Goal: Book appointment/travel/reservation

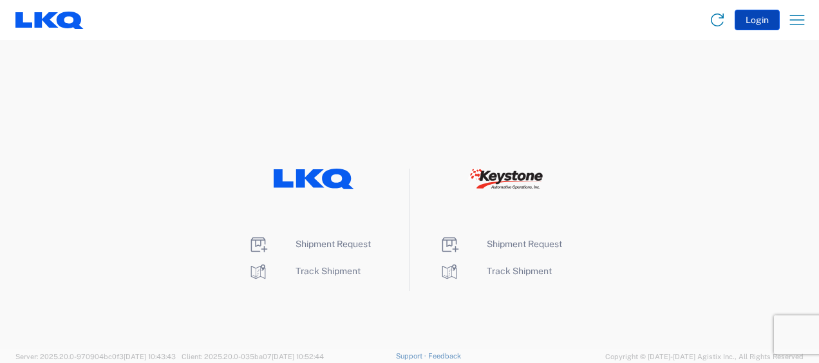
click at [752, 17] on button "Login" at bounding box center [756, 20] width 45 height 21
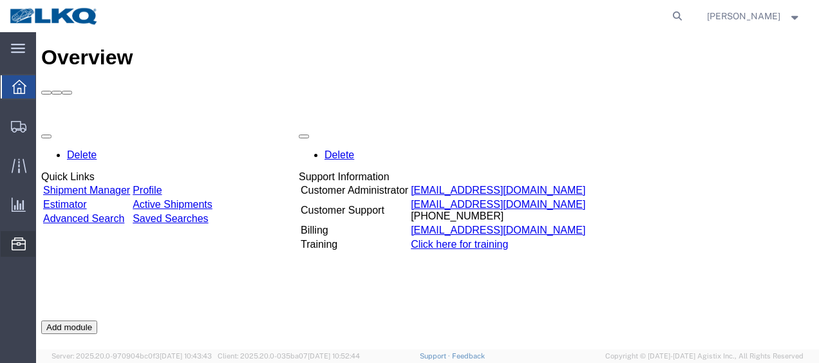
click at [0, 0] on span "Location Appointment" at bounding box center [0, 0] width 0 height 0
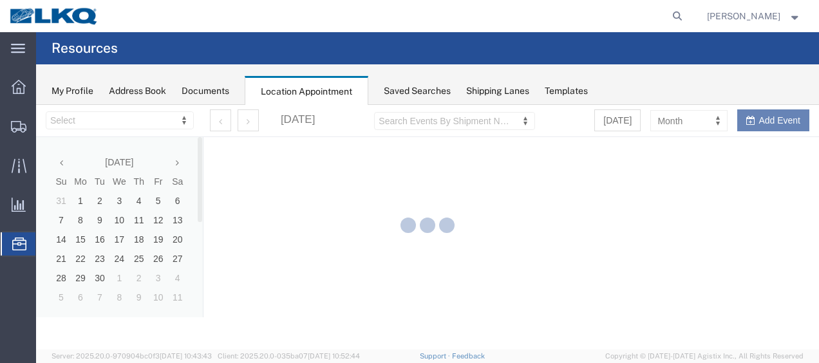
select select "28712"
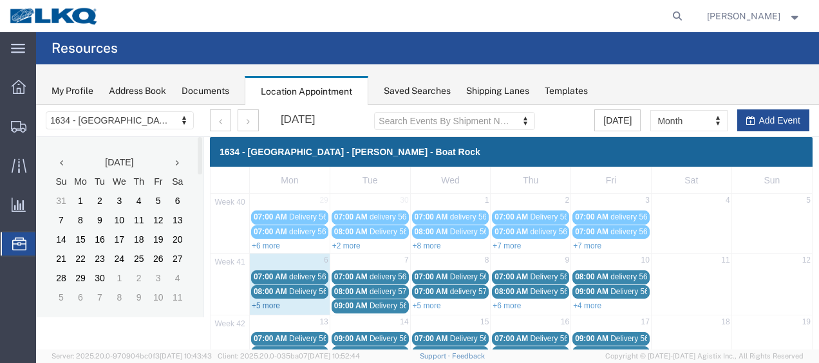
click at [261, 304] on link "+5 more" at bounding box center [266, 305] width 28 height 9
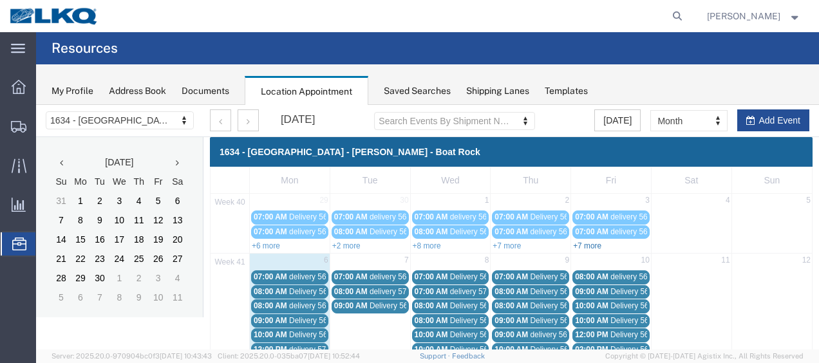
click at [581, 241] on link "+7 more" at bounding box center [587, 245] width 28 height 9
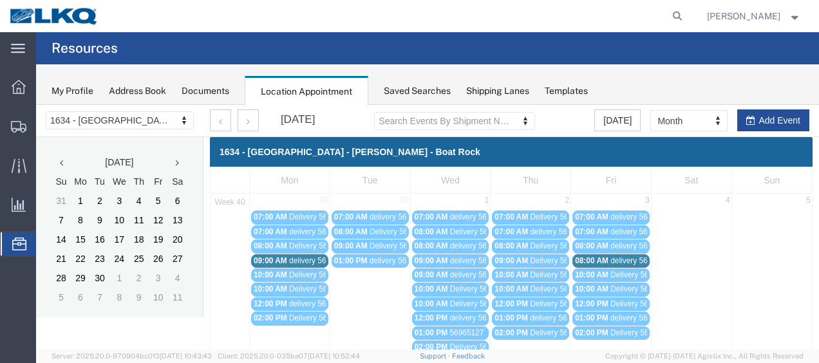
click at [624, 260] on span "delivery 56982640" at bounding box center [641, 260] width 62 height 9
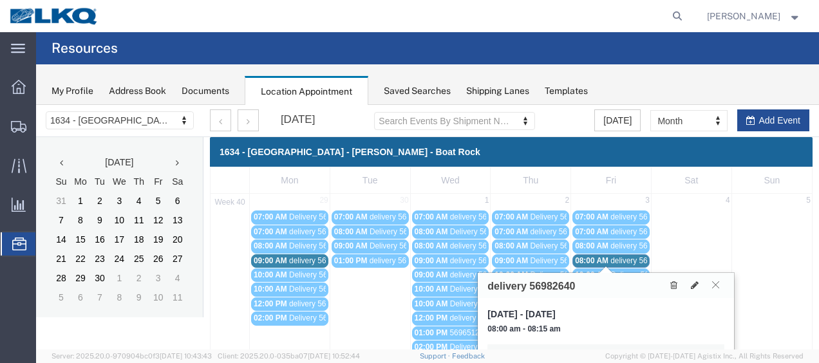
click at [716, 283] on icon at bounding box center [715, 285] width 7 height 8
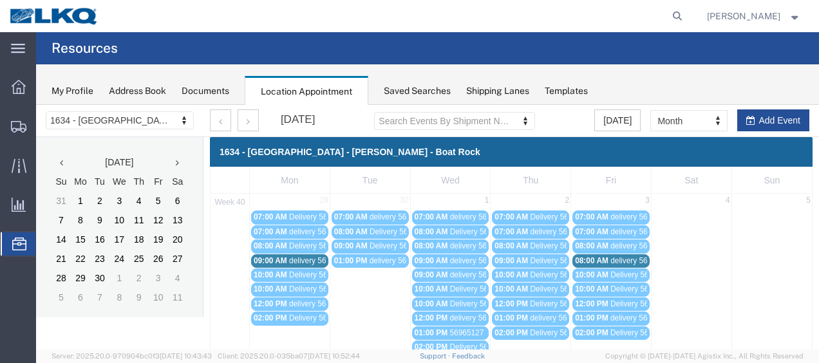
scroll to position [193, 0]
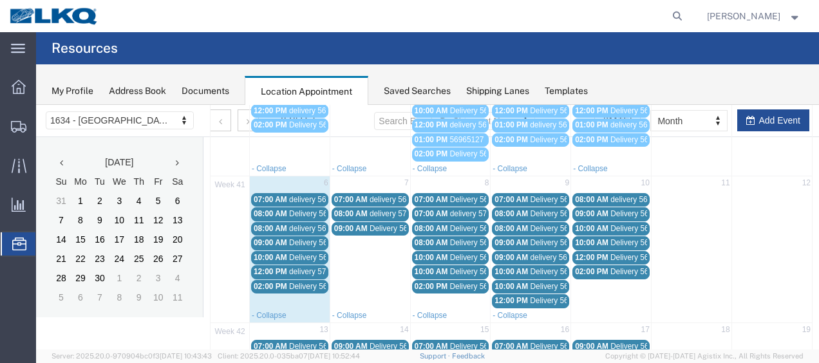
click at [296, 195] on span "delivery 56607082" at bounding box center [320, 199] width 62 height 9
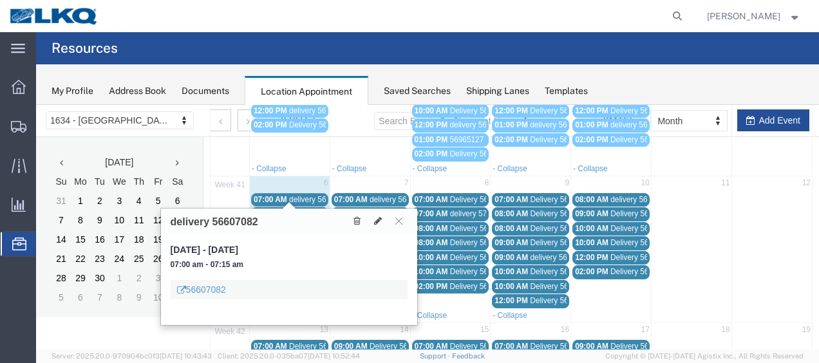
click at [305, 209] on span "Delivery 56593281" at bounding box center [321, 213] width 64 height 9
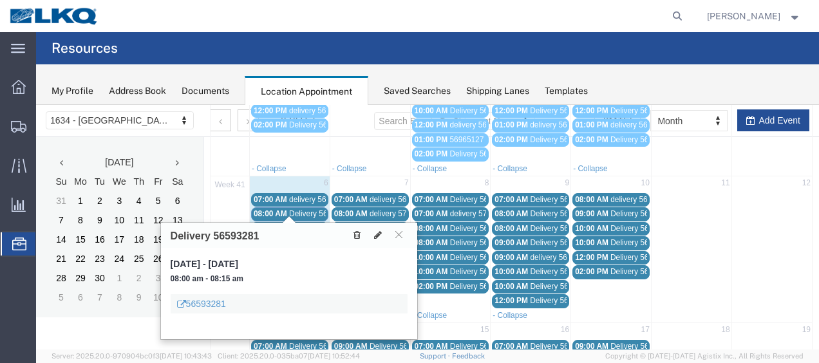
click at [306, 224] on div "08:00 AM delivery 56926247" at bounding box center [290, 229] width 72 height 10
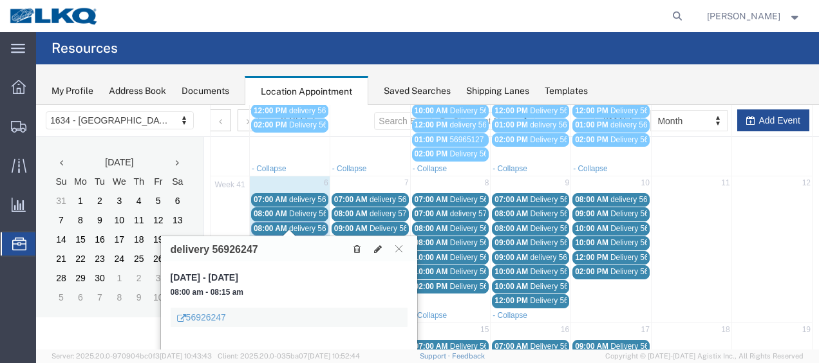
click at [308, 238] on span "Delivery 56640955" at bounding box center [321, 242] width 64 height 9
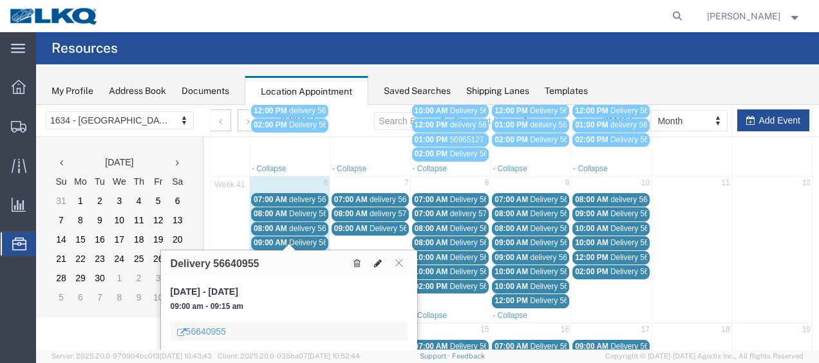
click at [378, 259] on icon at bounding box center [378, 263] width 8 height 9
select select "1"
select select
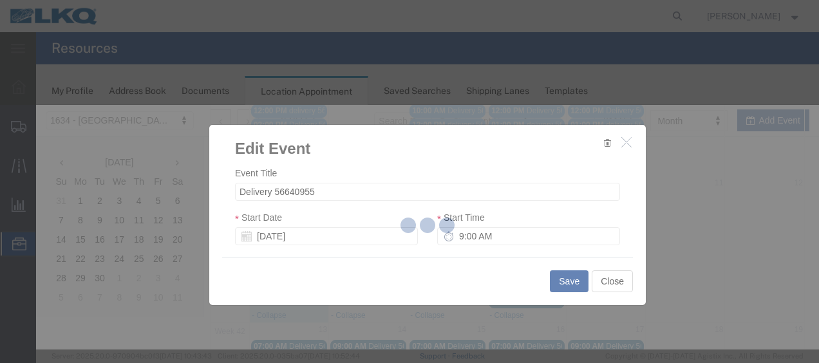
select select
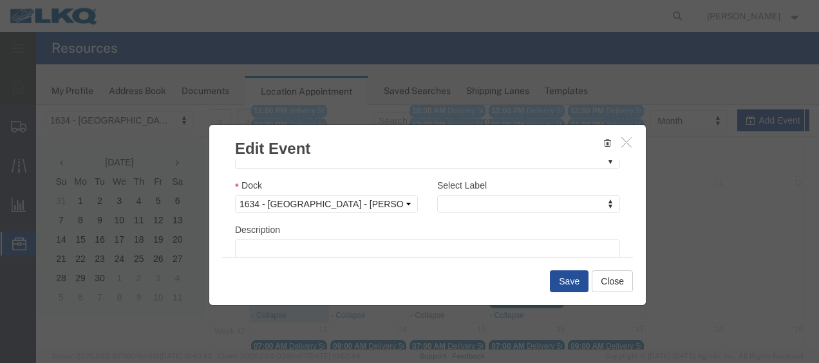
scroll to position [226, 0]
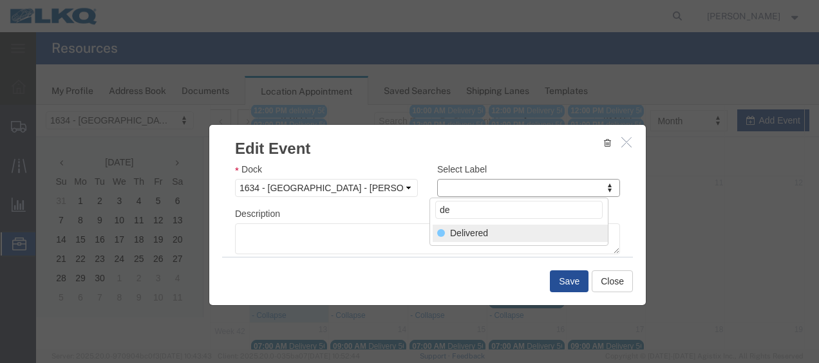
type input "de"
select select "40"
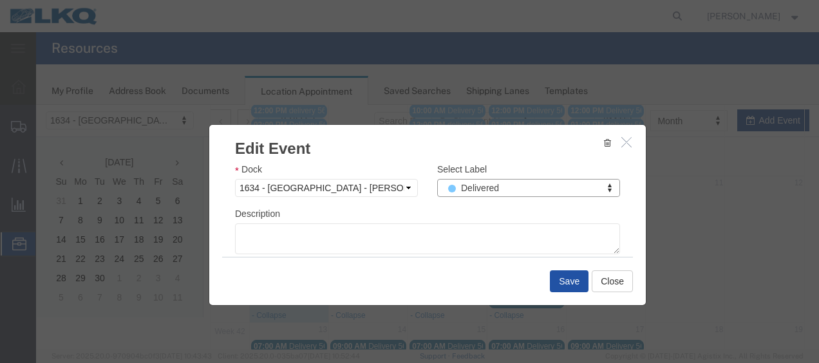
click at [568, 279] on button "Save" at bounding box center [569, 281] width 39 height 22
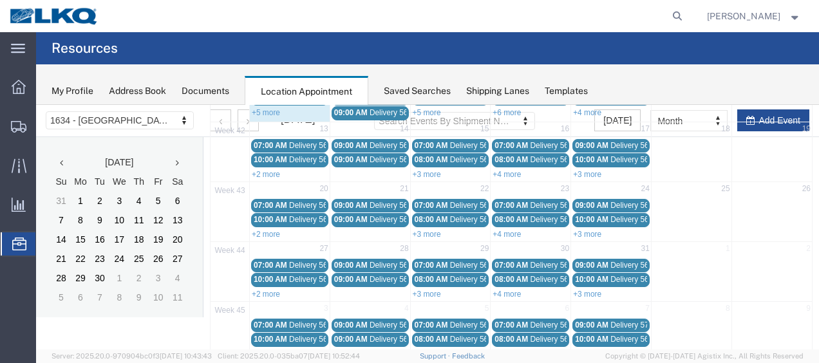
scroll to position [74, 0]
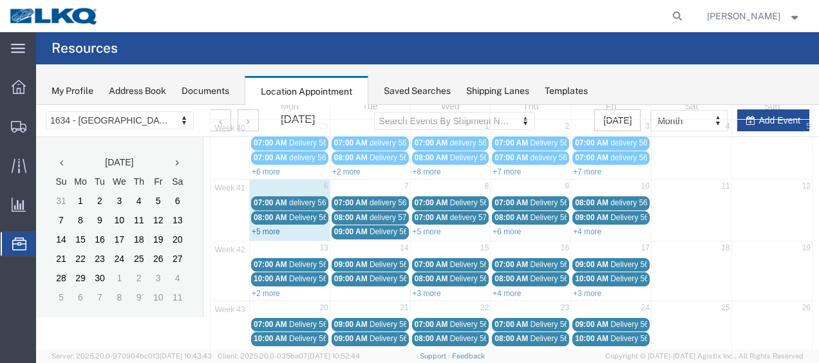
click at [267, 228] on link "+5 more" at bounding box center [266, 231] width 28 height 9
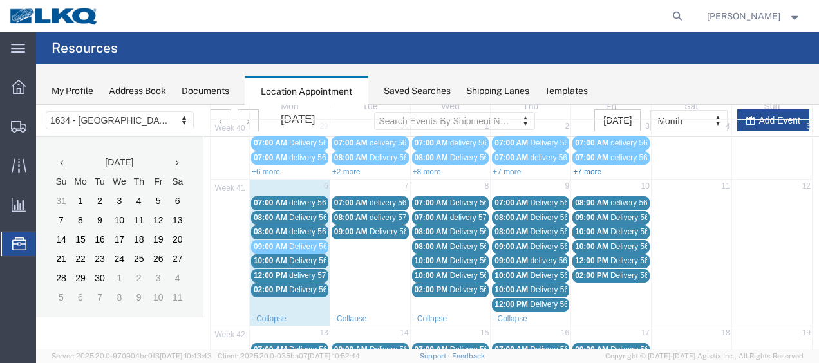
click at [578, 172] on link "+7 more" at bounding box center [587, 171] width 28 height 9
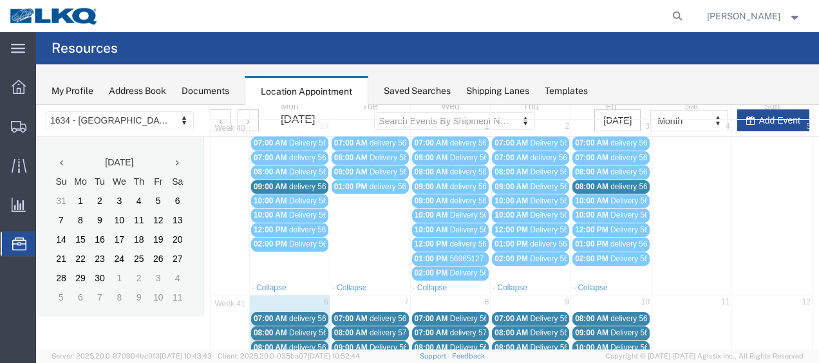
click at [617, 184] on span "delivery 56982640" at bounding box center [641, 186] width 62 height 9
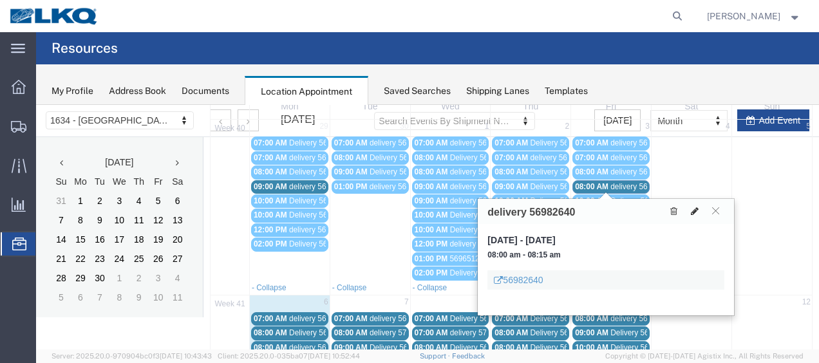
click at [698, 207] on icon at bounding box center [695, 211] width 8 height 9
select select "100"
select select "1"
select select
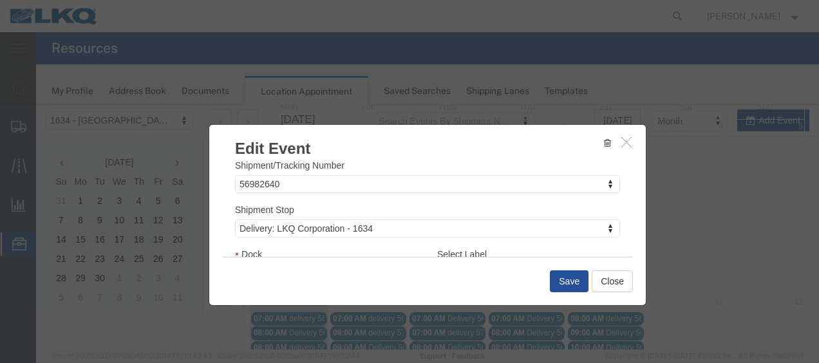
scroll to position [193, 0]
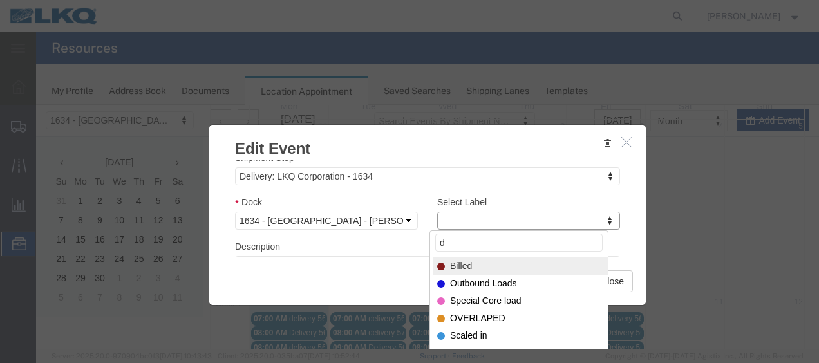
type input "de"
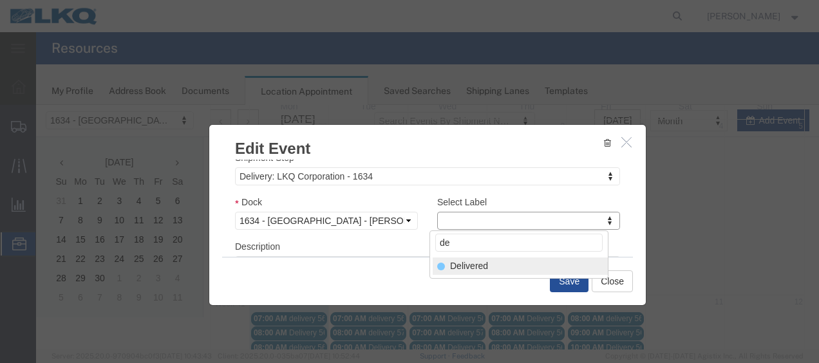
select select "40"
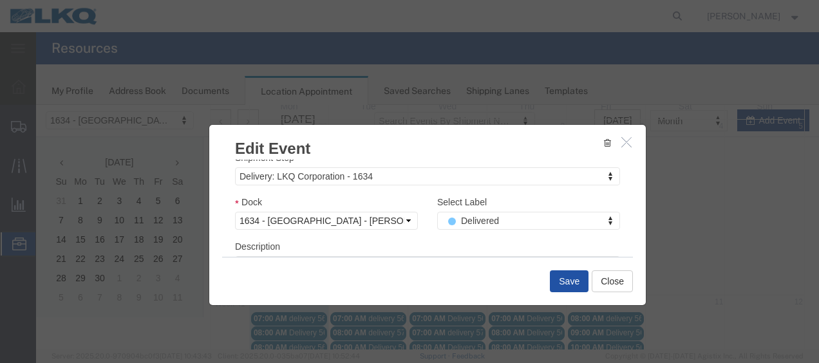
click at [561, 283] on button "Save" at bounding box center [569, 281] width 39 height 22
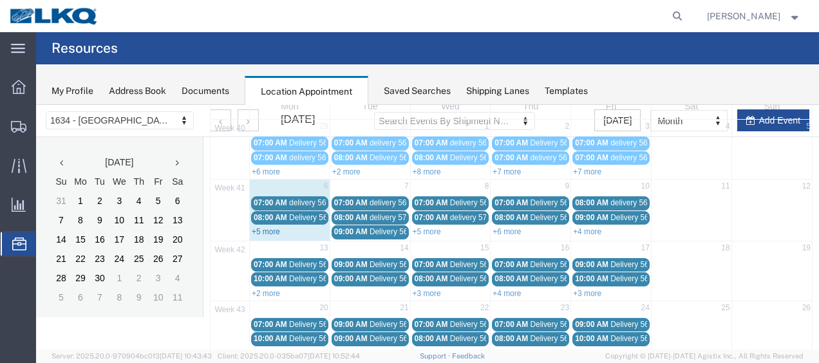
click at [255, 227] on link "+5 more" at bounding box center [266, 231] width 28 height 9
